Goal: Information Seeking & Learning: Learn about a topic

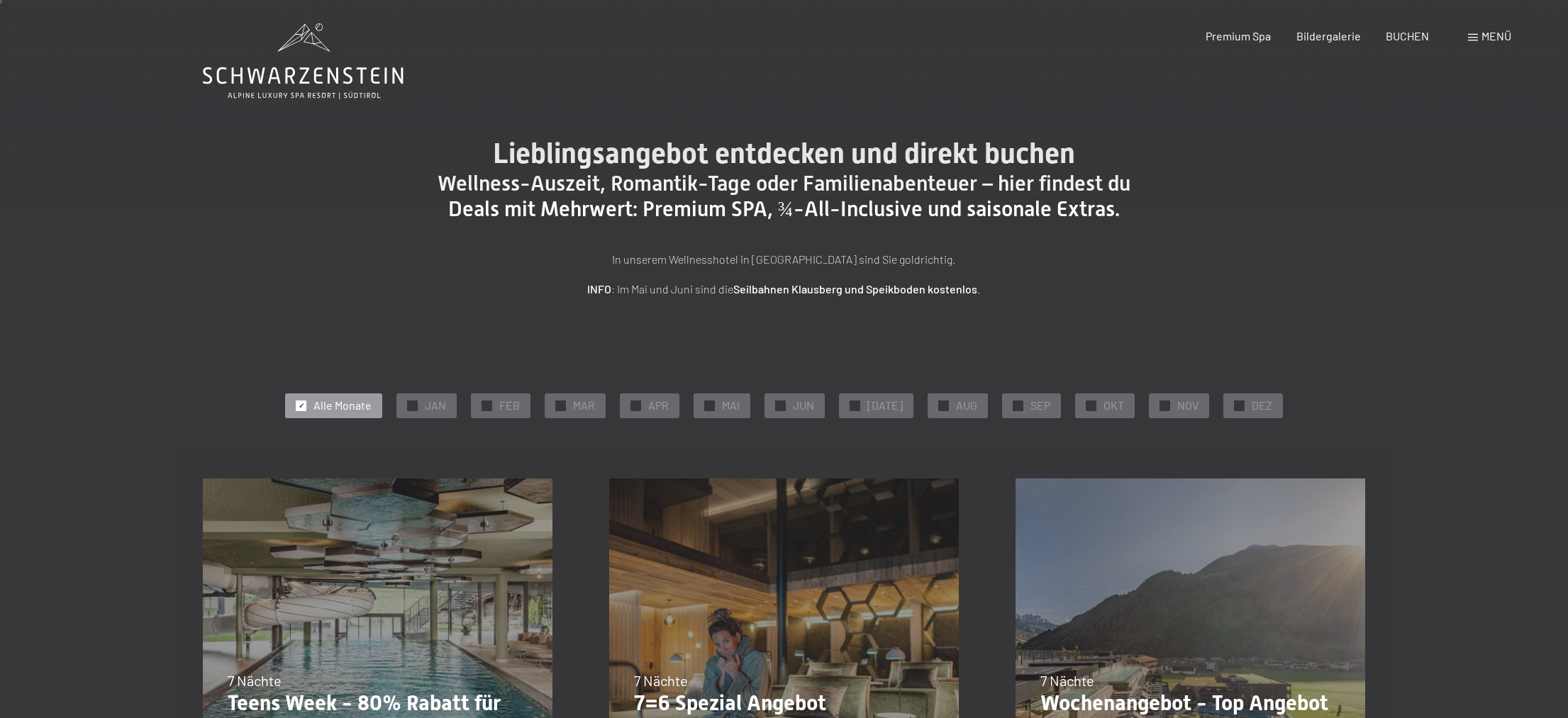
scroll to position [4, 0]
click at [1470, 34] on span at bounding box center [1473, 37] width 10 height 7
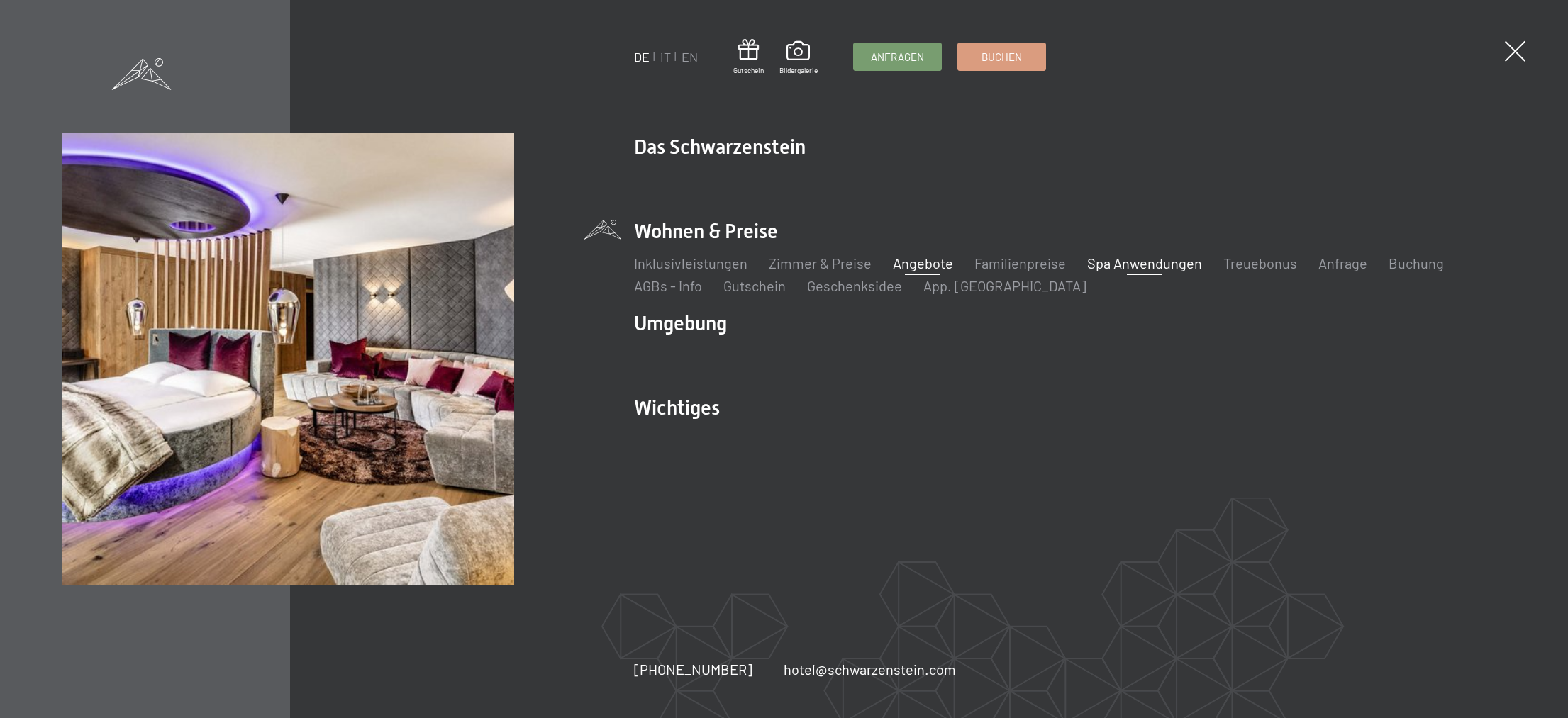
click at [1146, 263] on link "Spa Anwendungen" at bounding box center [1144, 262] width 115 height 17
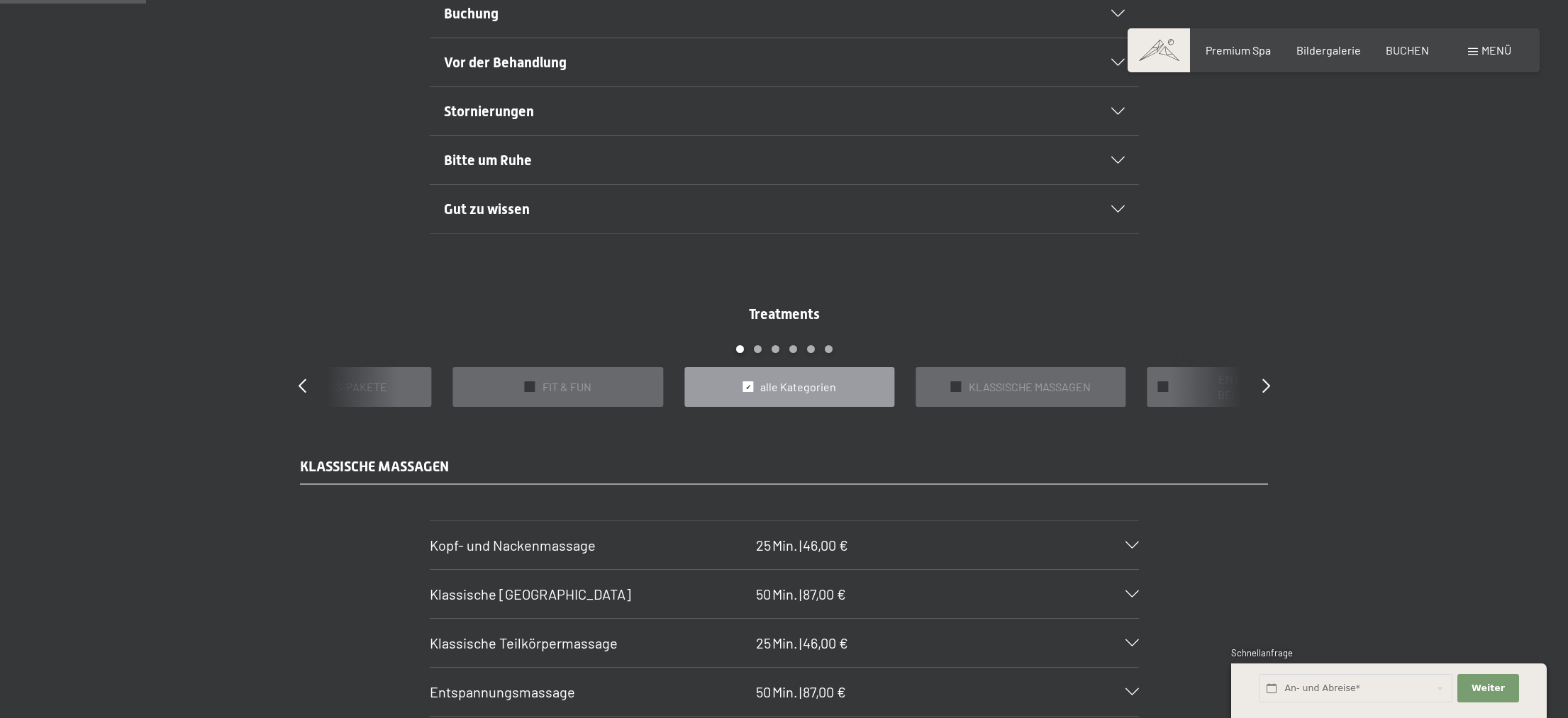
scroll to position [1060, 0]
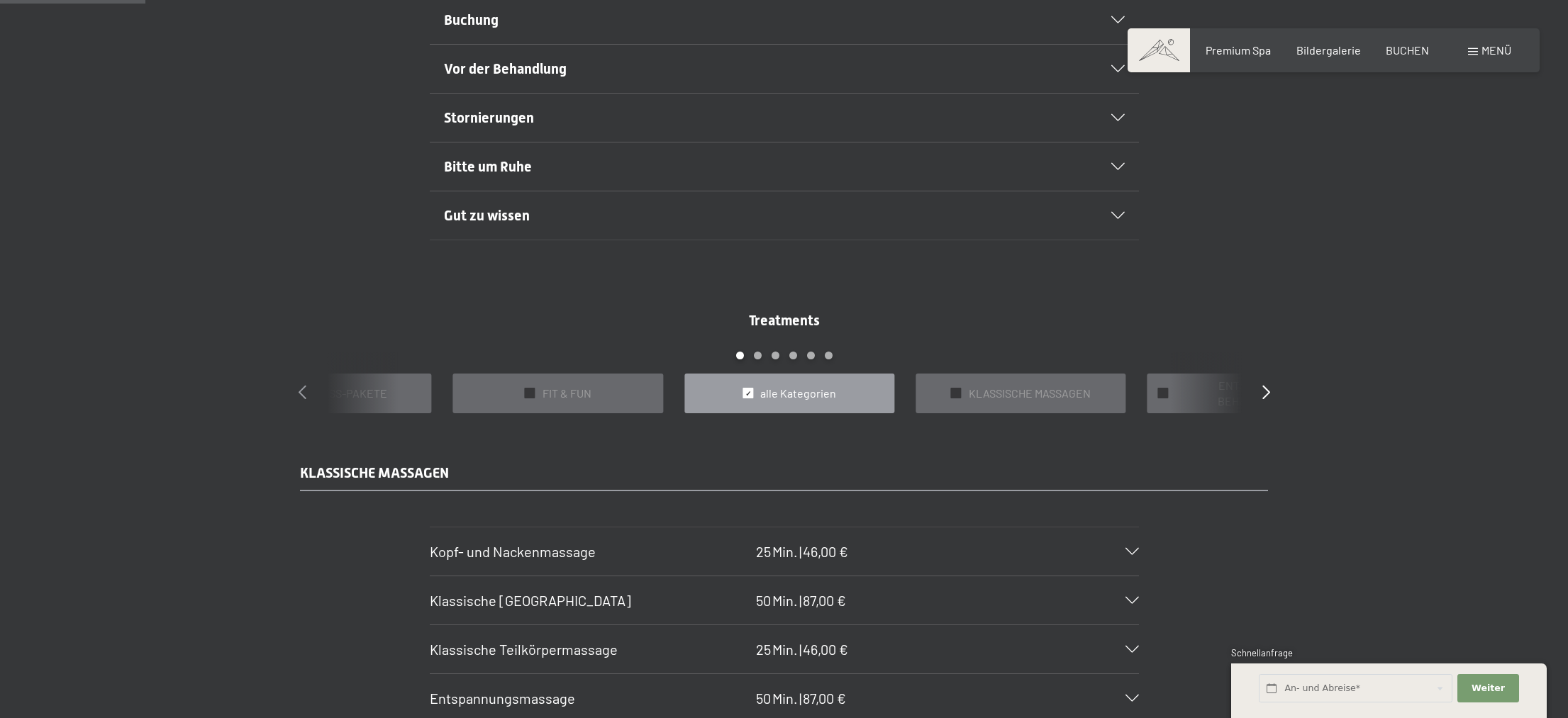
click at [300, 386] on icon at bounding box center [302, 392] width 8 height 14
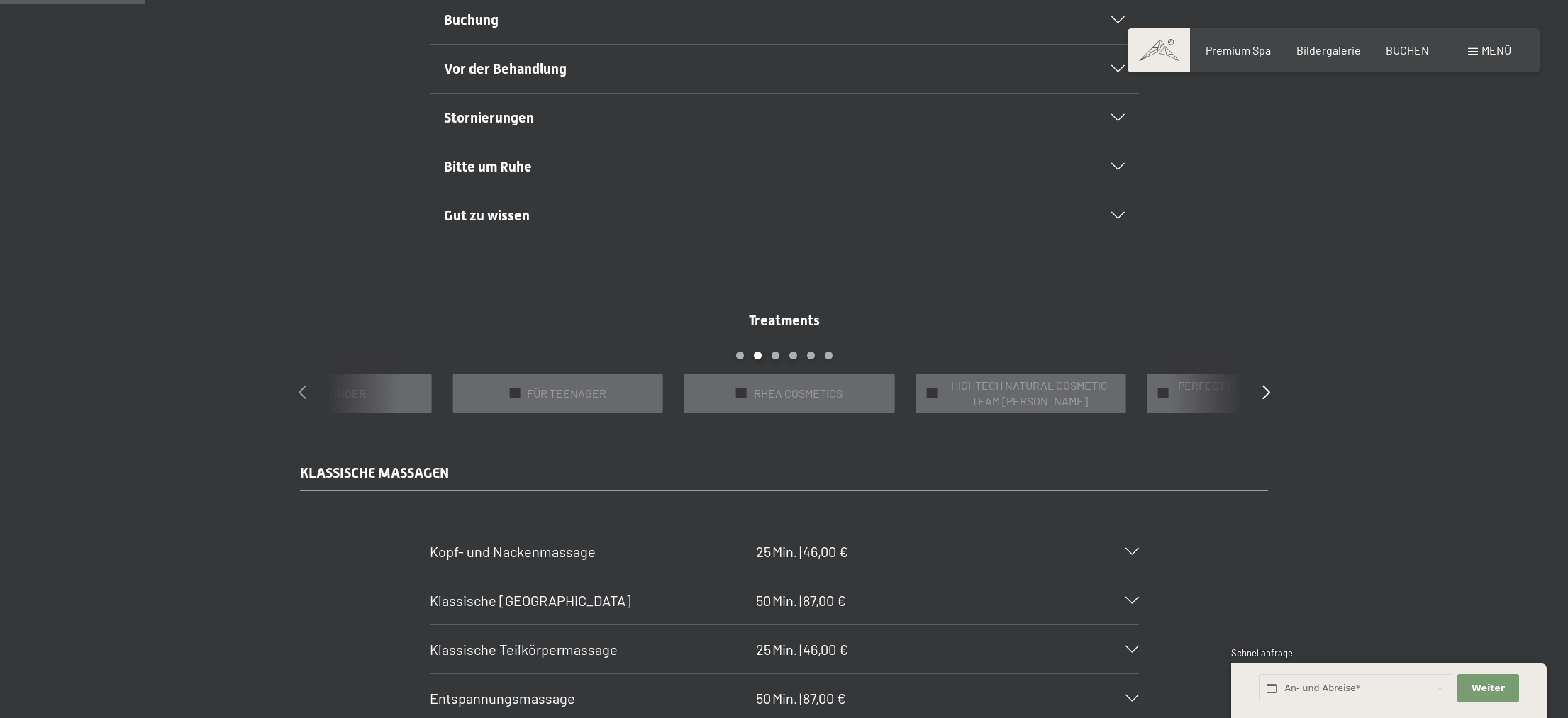
click at [300, 386] on icon at bounding box center [302, 392] width 8 height 14
click at [1267, 392] on icon at bounding box center [1266, 392] width 8 height 14
click at [596, 392] on span "alle Kategorien" at bounding box center [566, 392] width 76 height 15
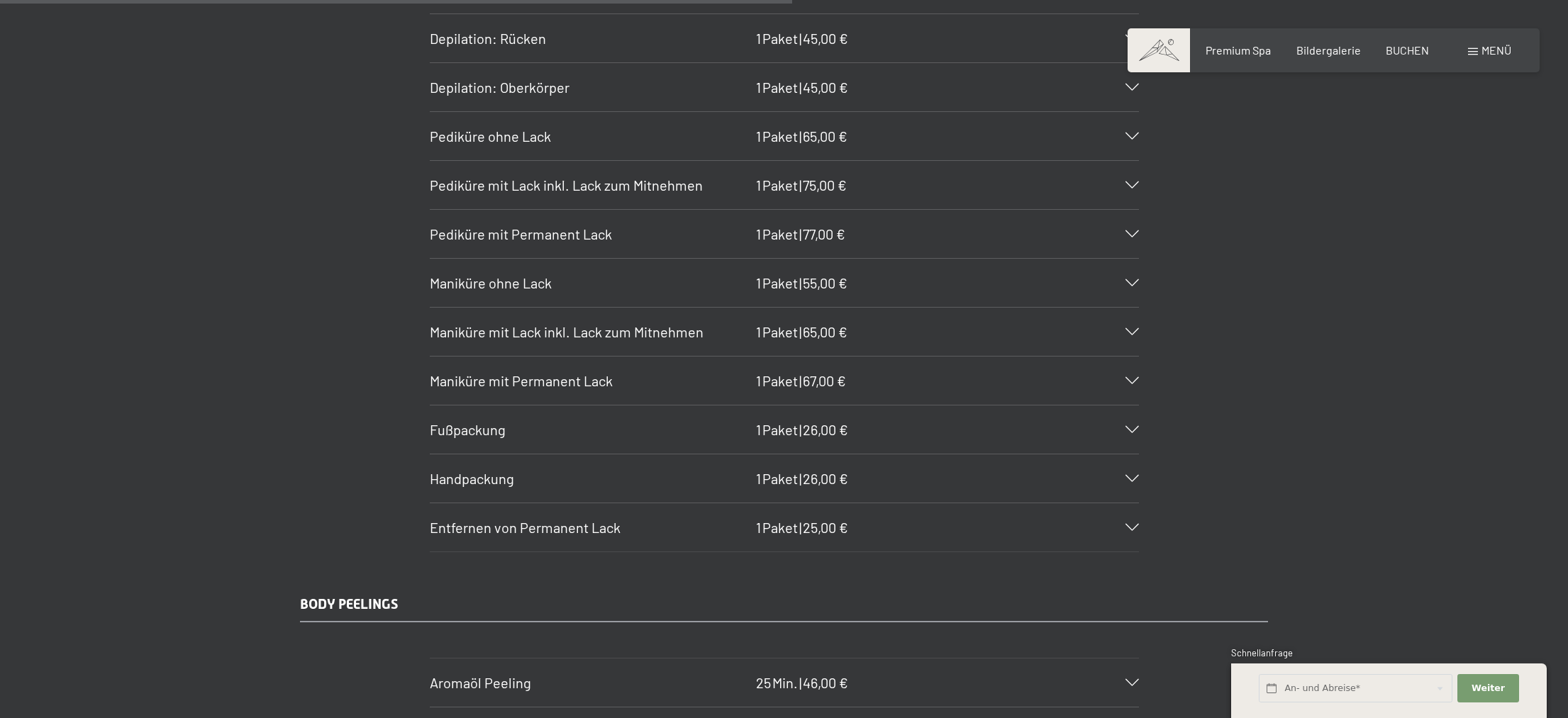
scroll to position [5781, 0]
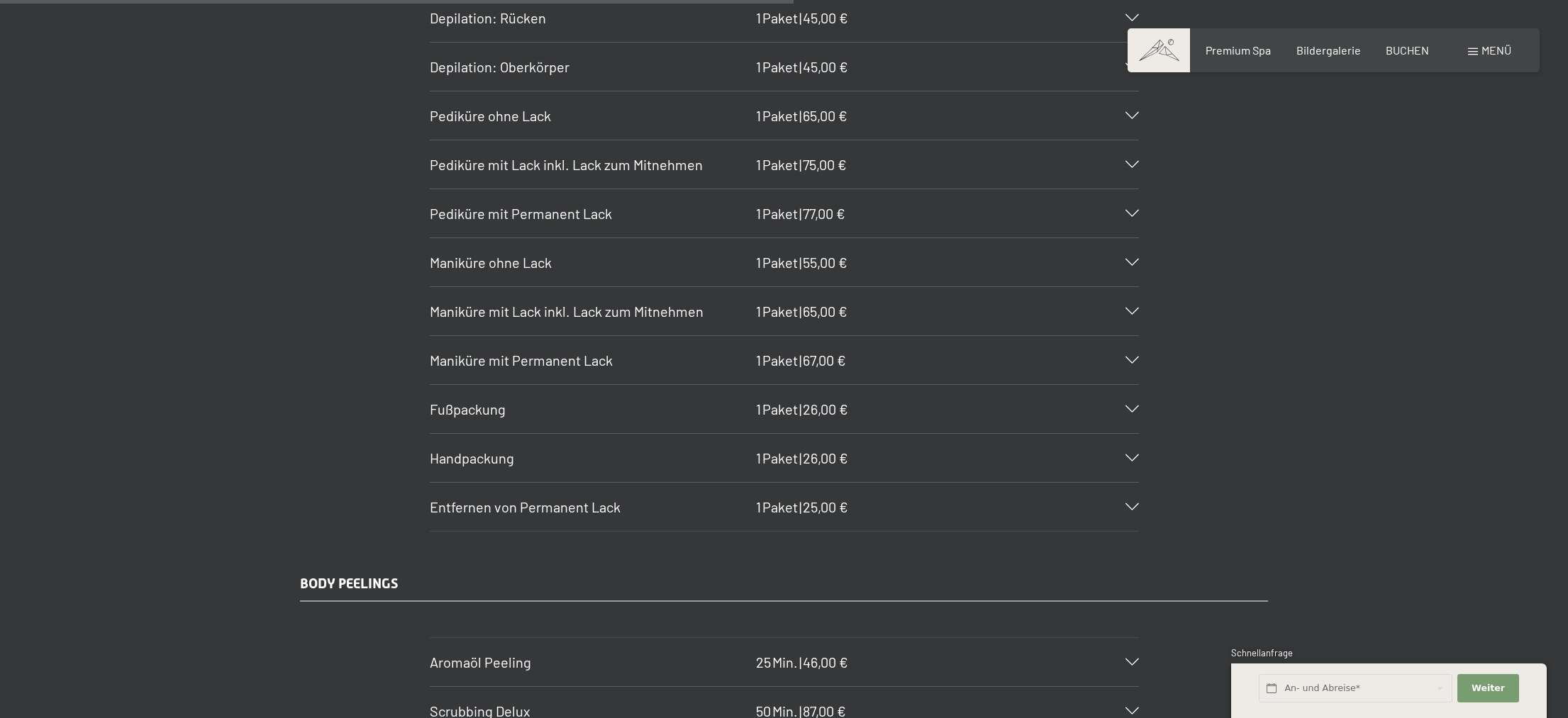
click at [1132, 409] on icon at bounding box center [1132, 409] width 13 height 7
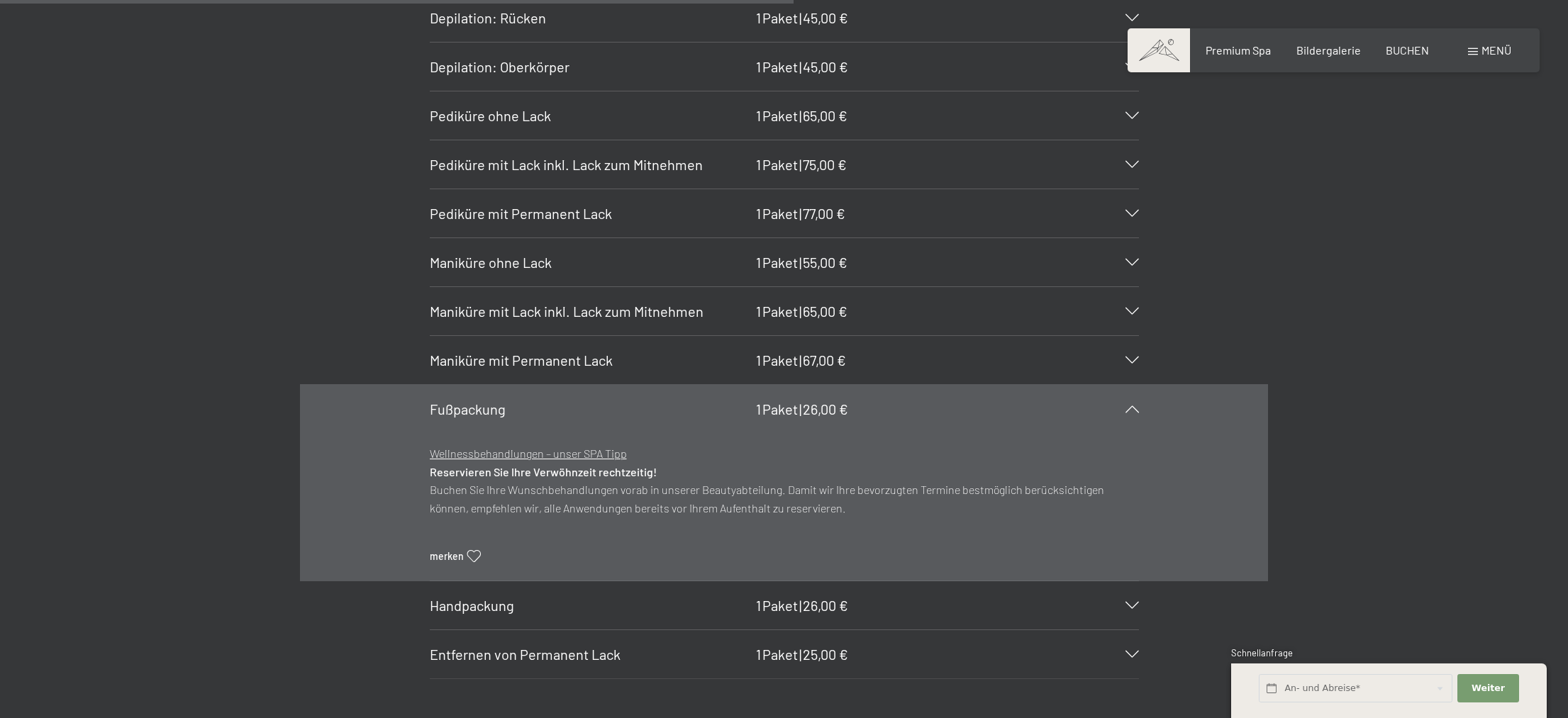
click at [1132, 409] on icon at bounding box center [1132, 409] width 13 height 7
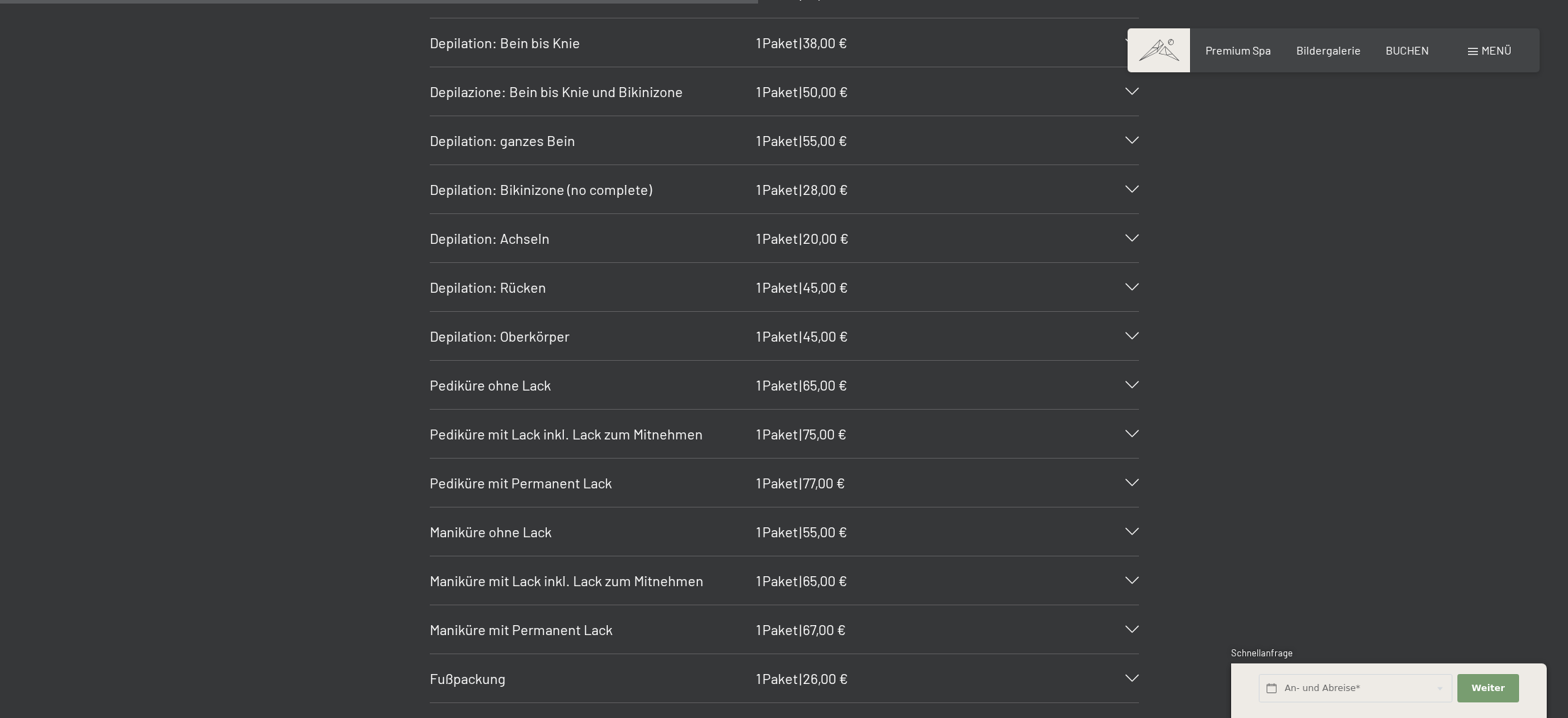
scroll to position [5507, 0]
click at [1135, 391] on icon at bounding box center [1132, 389] width 13 height 7
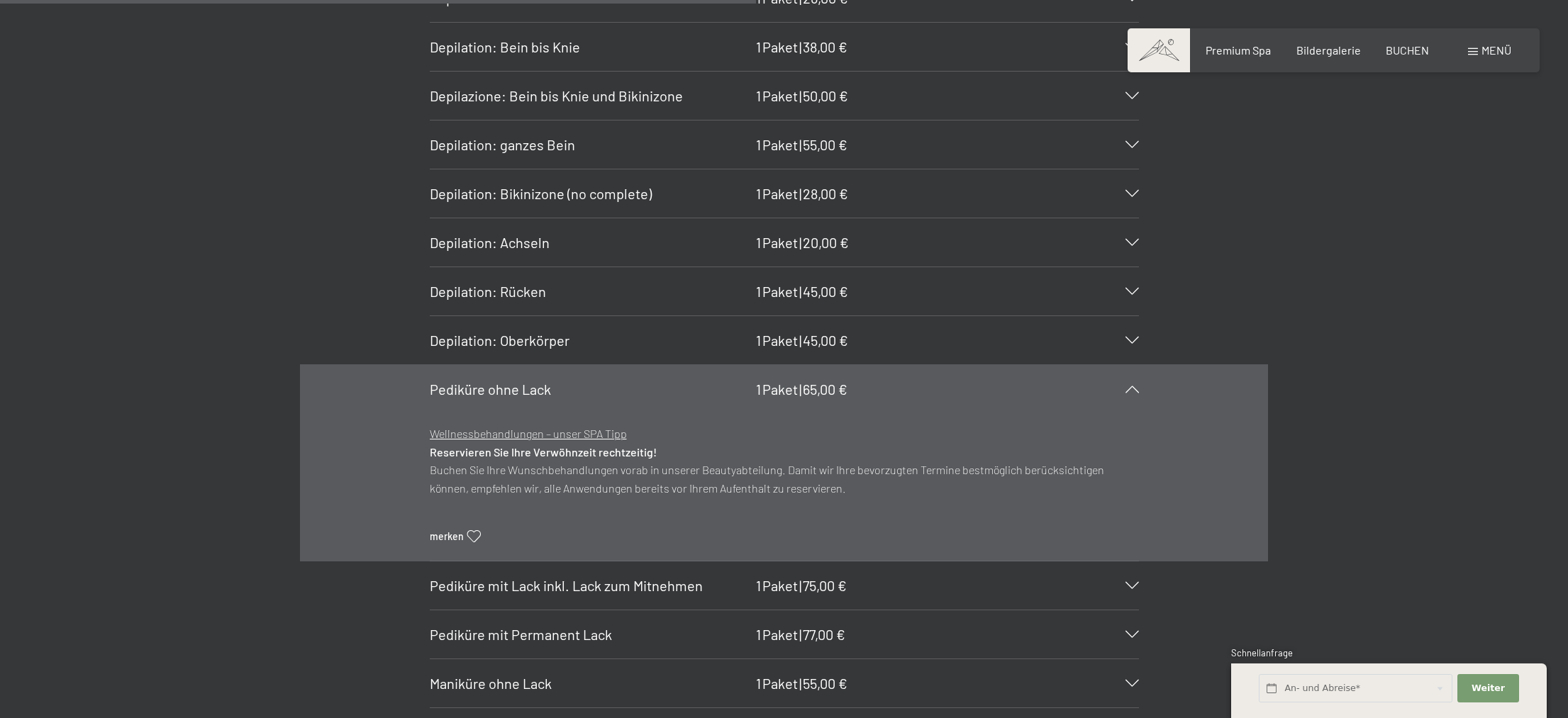
click at [1132, 392] on icon at bounding box center [1132, 389] width 13 height 7
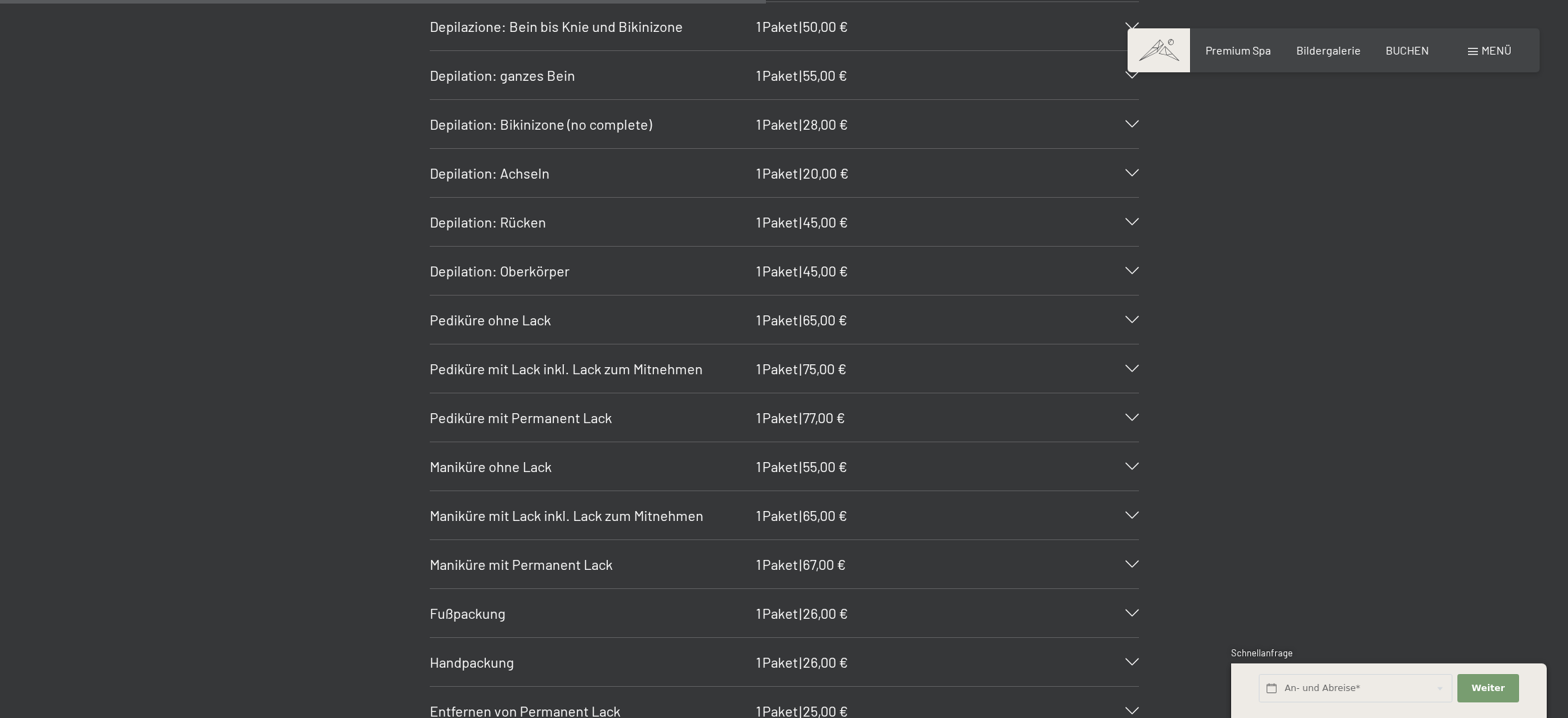
scroll to position [5577, 0]
